Goal: Check status

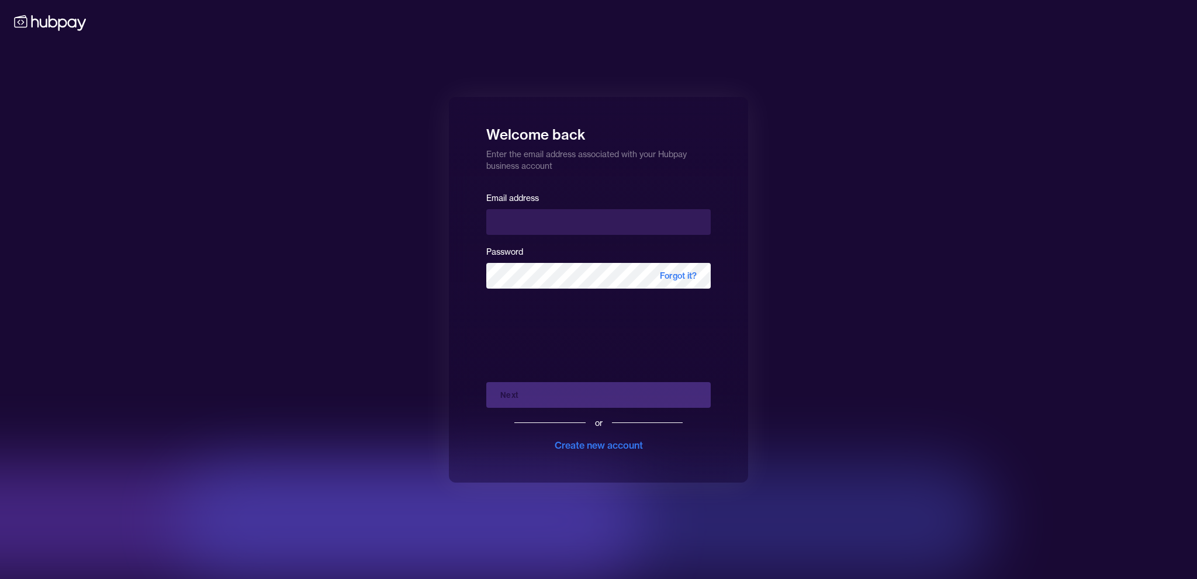
type input "**********"
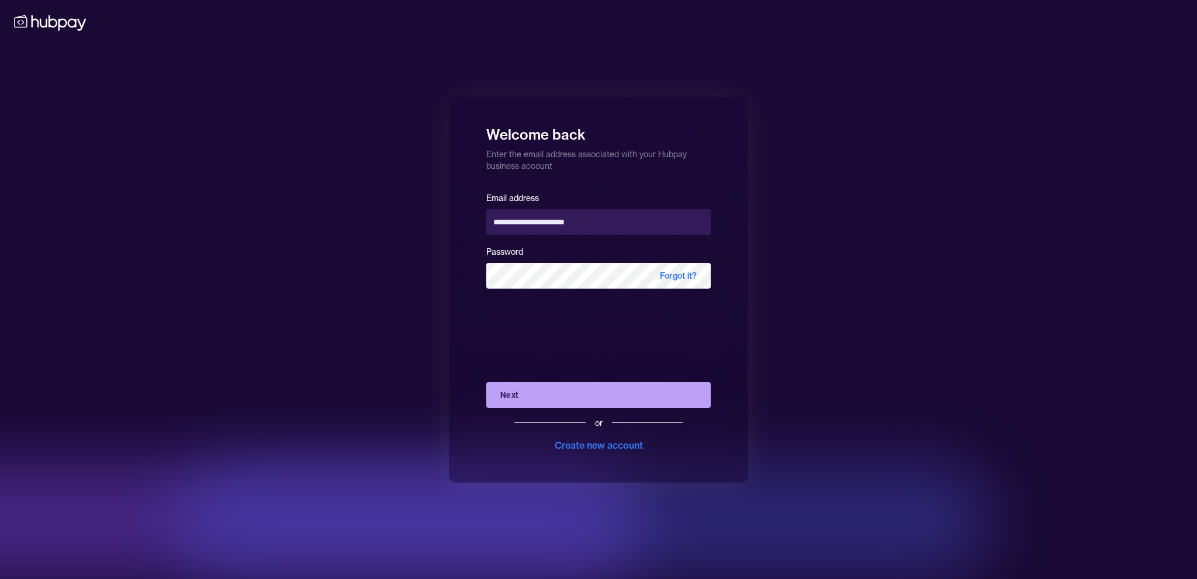
click at [524, 399] on button "Next" at bounding box center [598, 395] width 224 height 26
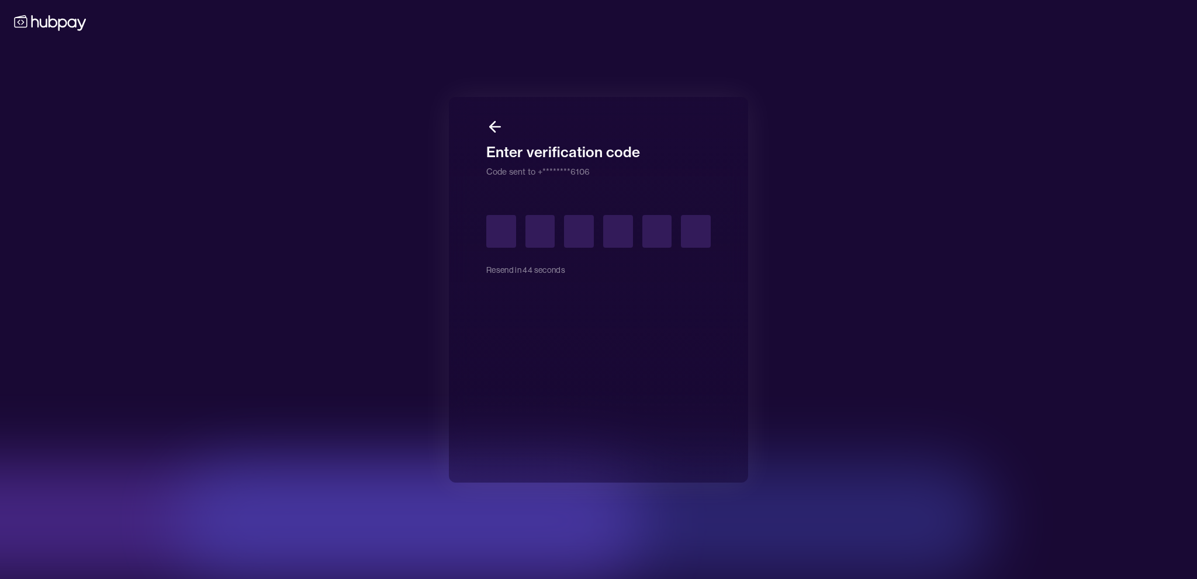
type input "*"
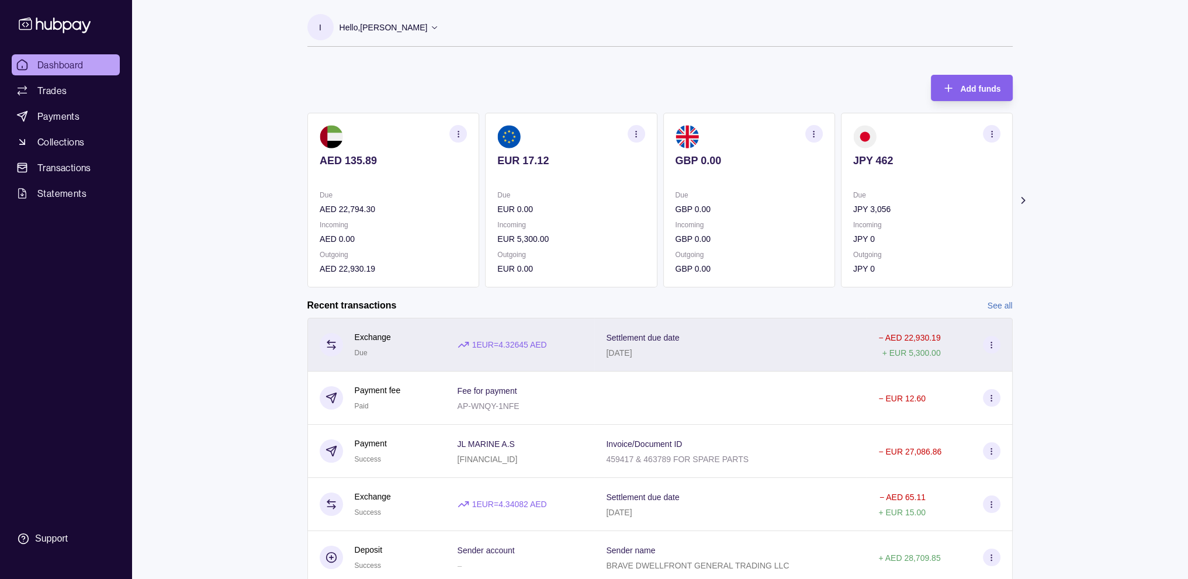
click at [517, 350] on p "1 EUR = 4.32645 AED" at bounding box center [509, 344] width 75 height 13
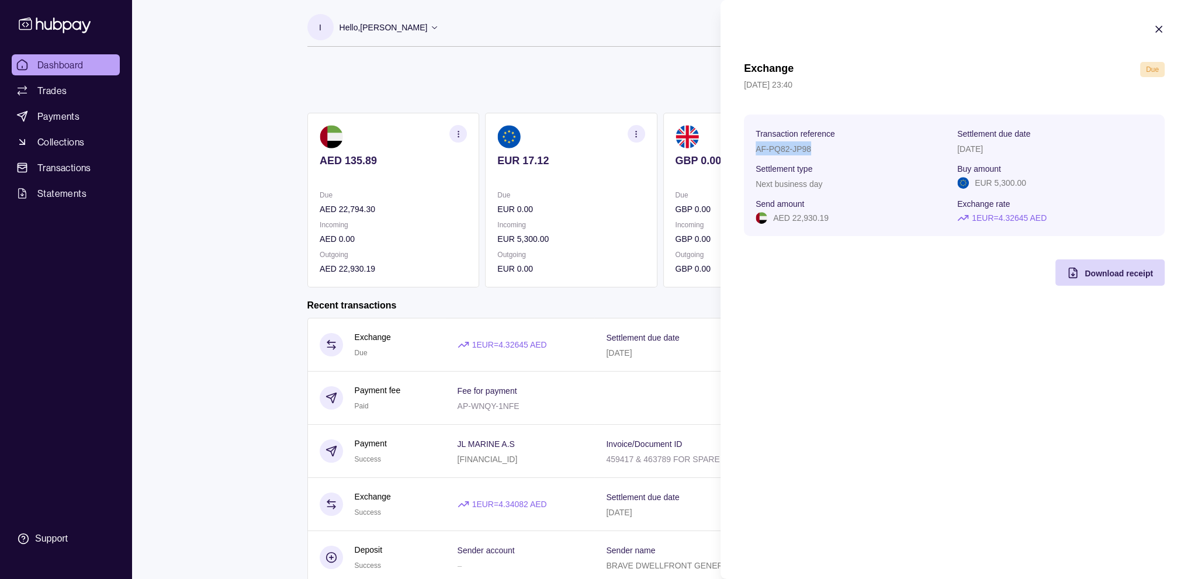
drag, startPoint x: 754, startPoint y: 145, endPoint x: 821, endPoint y: 154, distance: 67.2
click at [821, 154] on section "Transaction reference AF-PQ82-JP98 Settlement due date [DATE] Settlement type N…" at bounding box center [954, 176] width 421 height 122
copy p "AF-PQ82-JP98"
